Goal: Check status

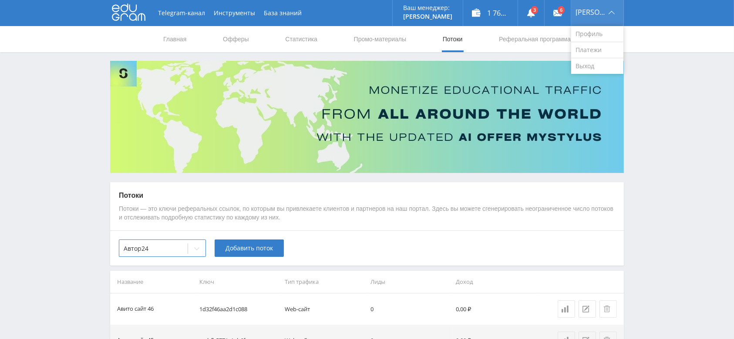
click at [603, 15] on div "[PERSON_NAME]" at bounding box center [597, 13] width 52 height 26
click at [599, 64] on link "Выход" at bounding box center [597, 66] width 52 height 16
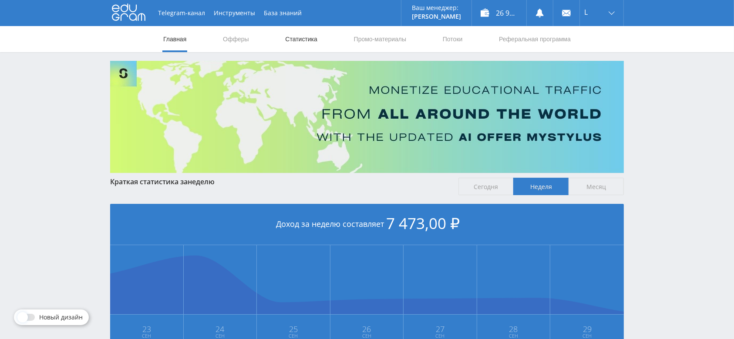
click at [297, 43] on link "Статистика" at bounding box center [301, 39] width 34 height 26
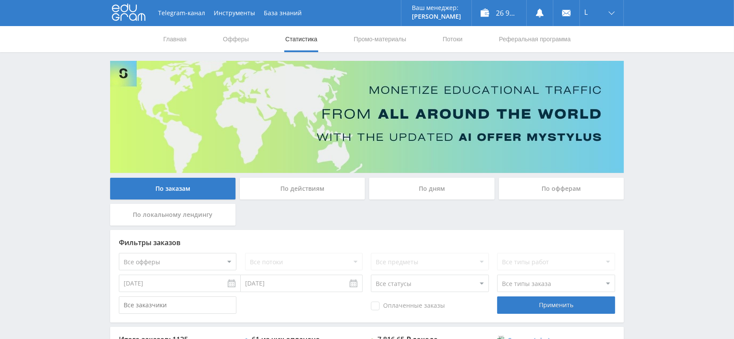
click at [182, 265] on select "Все офферы MyStylus MyStylus - Revshare Кэмп Studybay Автор24 Studybay Brazil S…" at bounding box center [177, 261] width 117 height 17
select select "340"
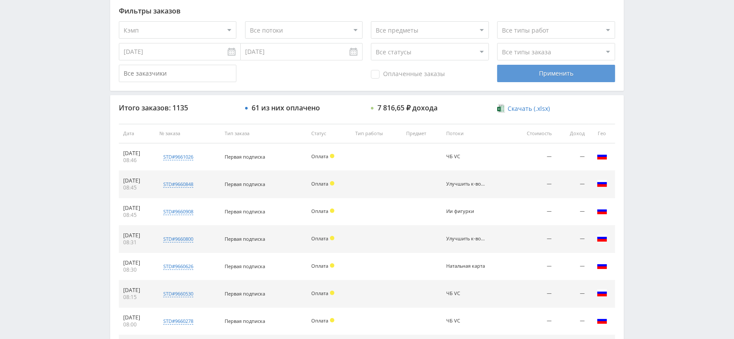
click at [558, 68] on div "Применить" at bounding box center [555, 73] width 117 height 17
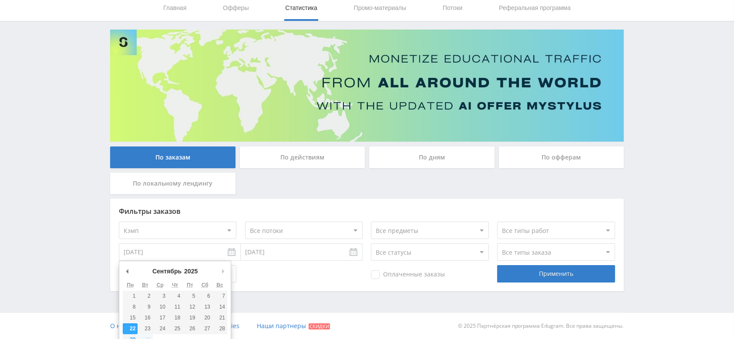
scroll to position [31, 0]
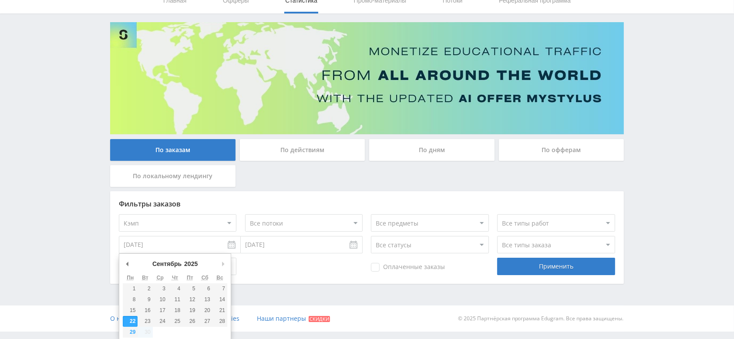
click at [195, 259] on body at bounding box center [367, 130] width 734 height 339
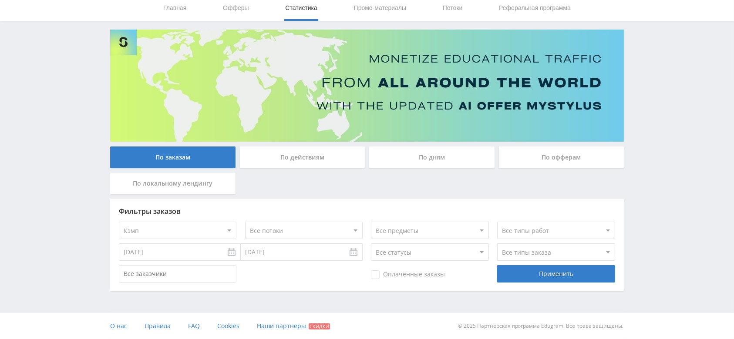
click at [192, 255] on input "22.09.2025" at bounding box center [180, 252] width 122 height 17
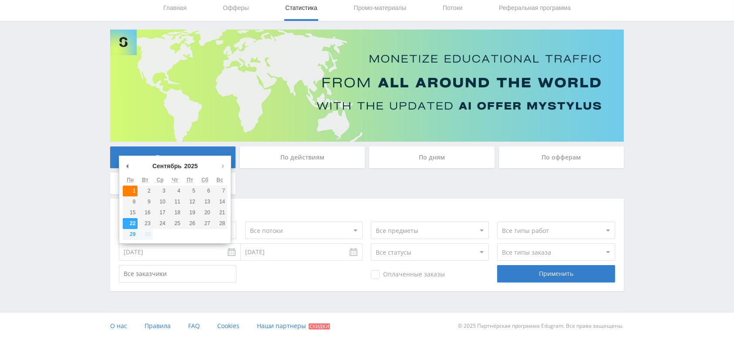
type input "01.09.2025"
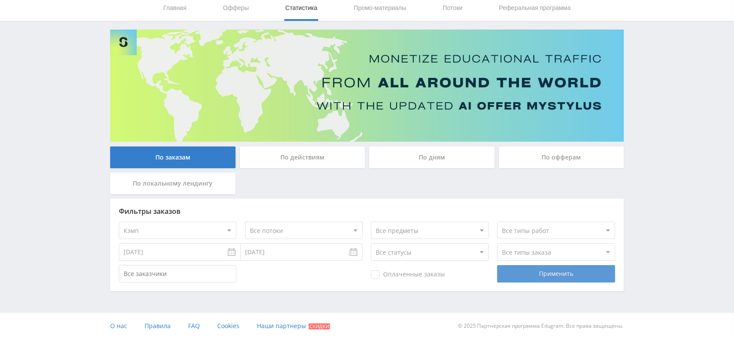
click at [530, 275] on div "Применить" at bounding box center [555, 273] width 117 height 17
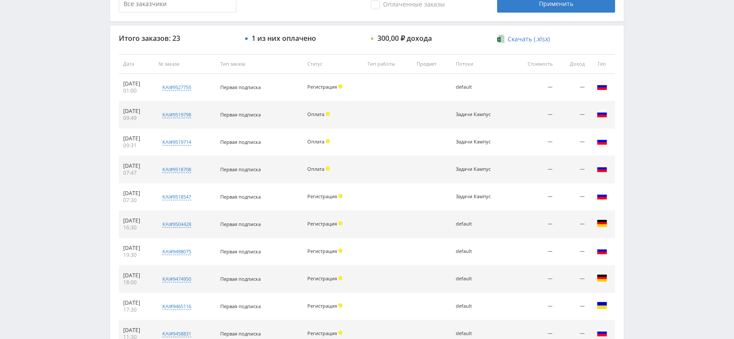
scroll to position [390, 0]
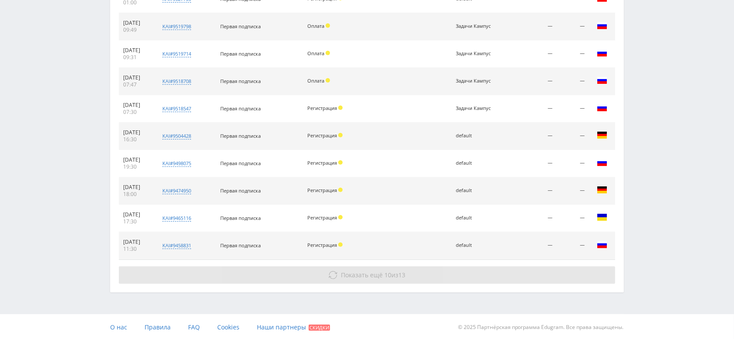
click at [380, 271] on span "Показать ещё" at bounding box center [362, 275] width 42 height 8
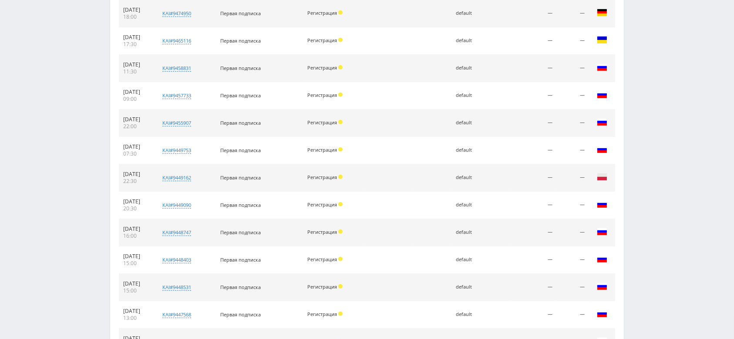
scroll to position [664, 0]
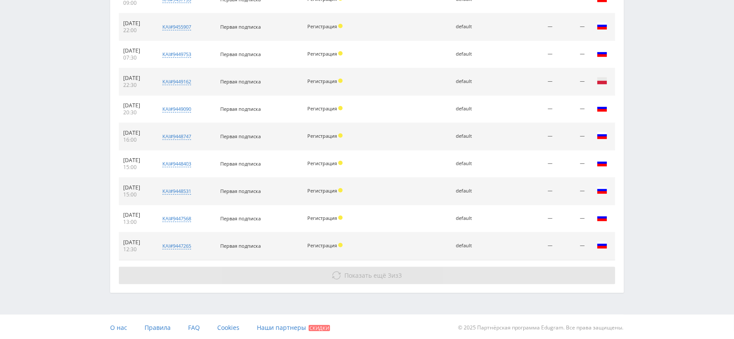
click at [399, 279] on button "Показать ещё 3 из 3" at bounding box center [367, 275] width 496 height 17
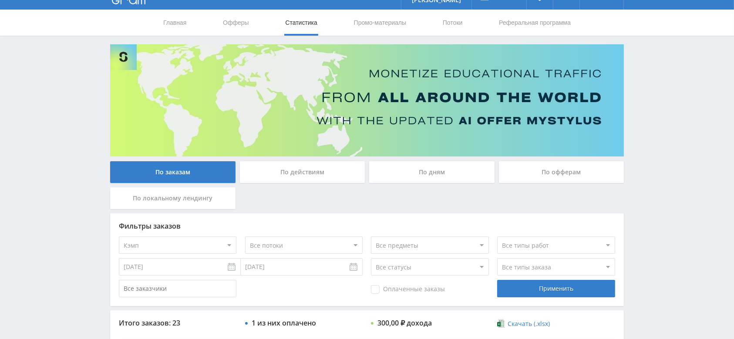
scroll to position [0, 0]
